Goal: Use online tool/utility: Utilize a website feature to perform a specific function

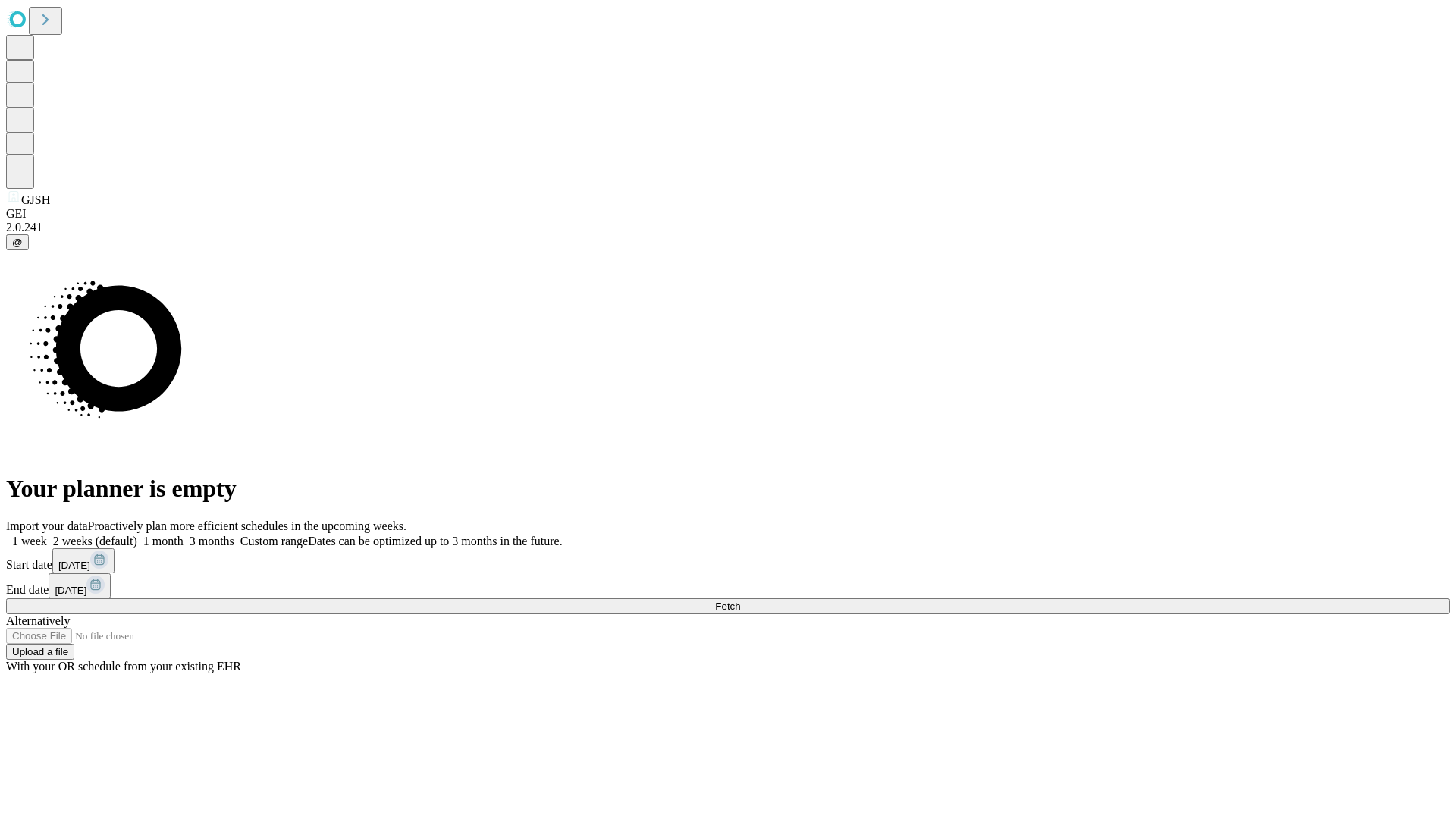
click at [740, 601] on span "Fetch" at bounding box center [727, 606] width 25 height 11
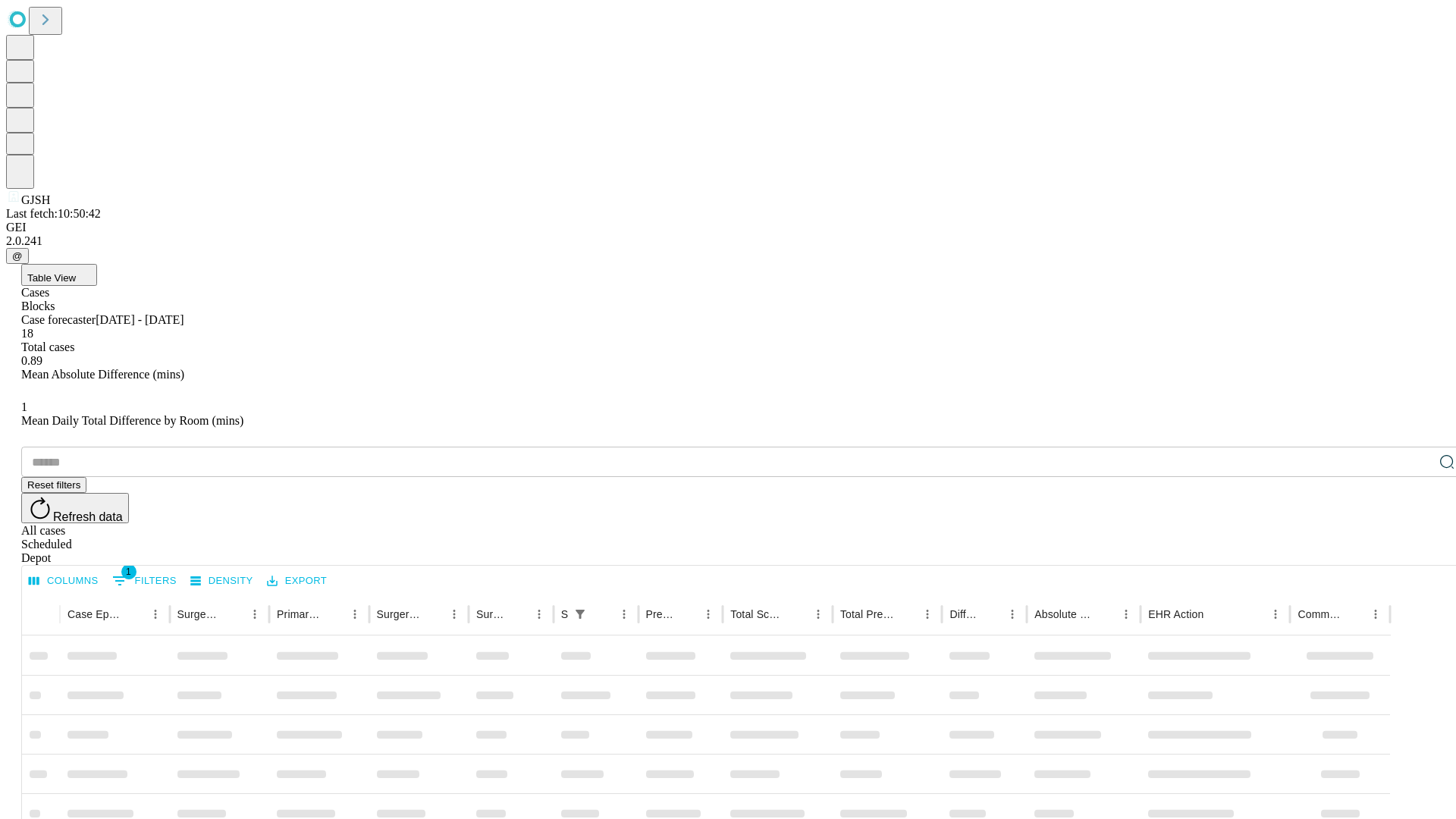
click at [76, 272] on span "Table View" at bounding box center [51, 277] width 49 height 11
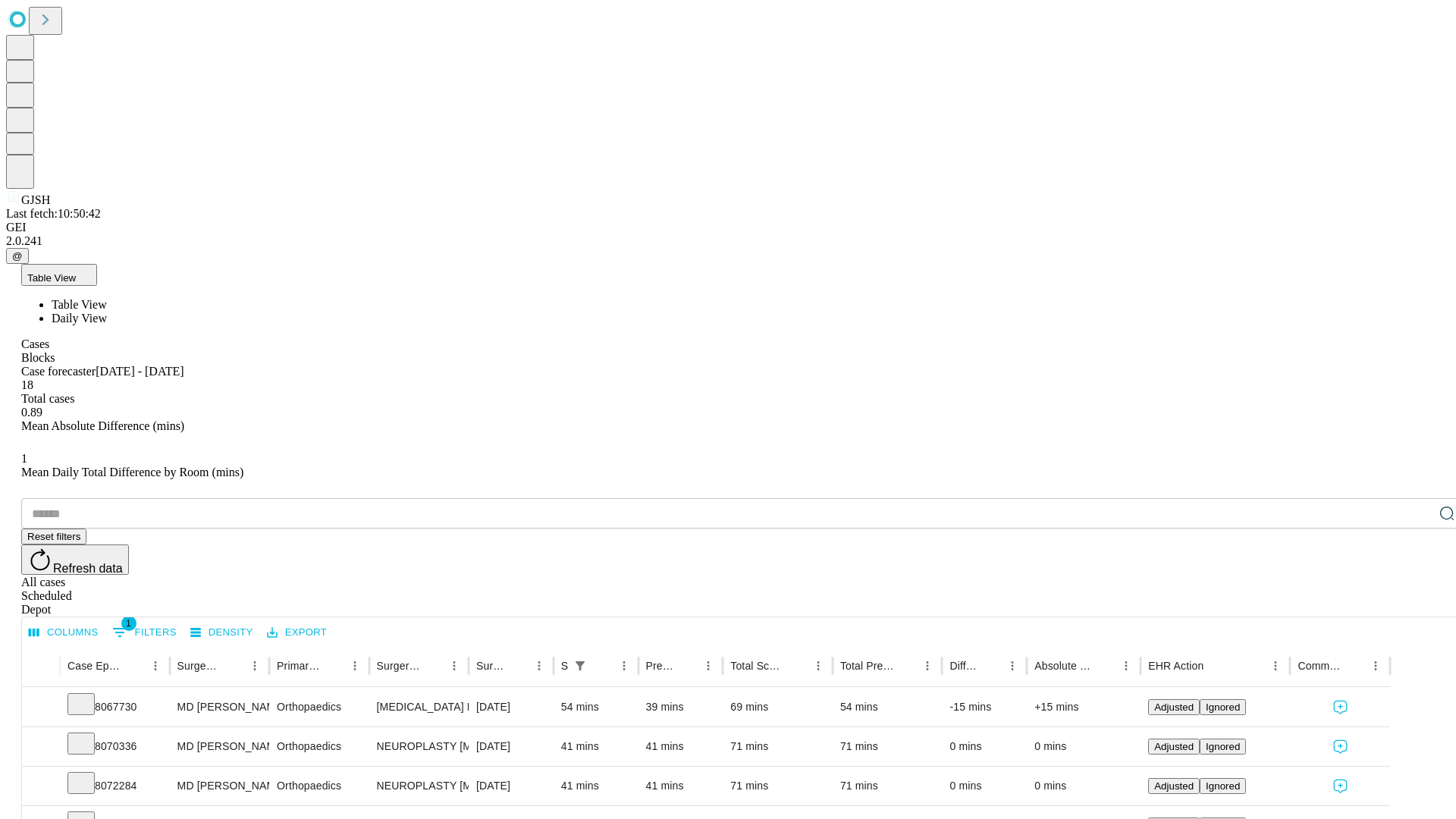
click at [107, 312] on span "Daily View" at bounding box center [79, 318] width 55 height 13
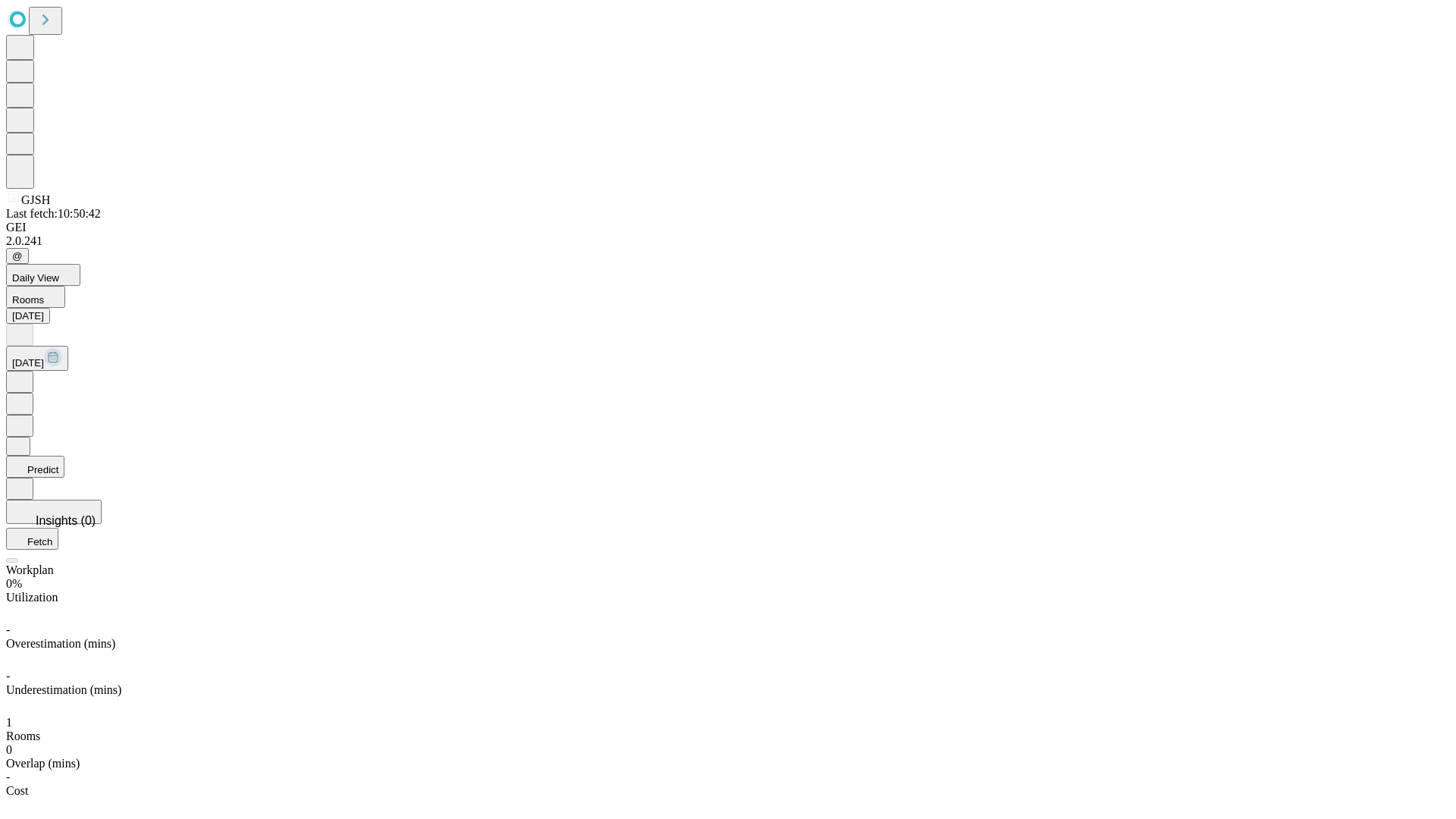
click at [64, 456] on button "Predict" at bounding box center [35, 467] width 58 height 22
